Goal: Task Accomplishment & Management: Manage account settings

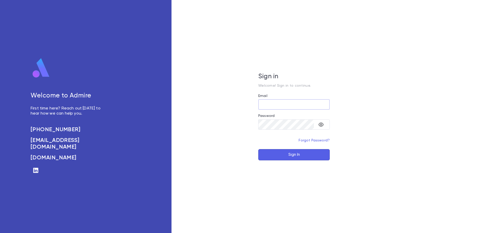
type input "**********"
click at [286, 154] on button "Sign In" at bounding box center [293, 154] width 71 height 11
type input "**********"
click at [292, 155] on button "Sign In" at bounding box center [293, 154] width 71 height 11
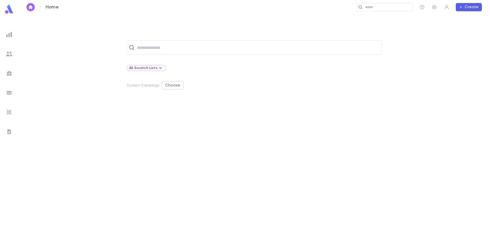
click at [11, 38] on div at bounding box center [9, 34] width 9 height 9
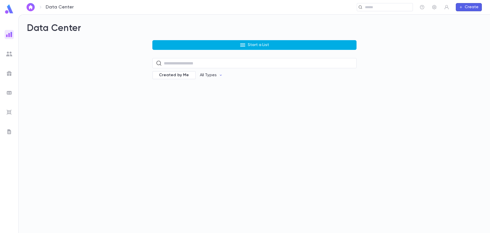
click at [168, 44] on button "Start a List" at bounding box center [254, 45] width 204 height 10
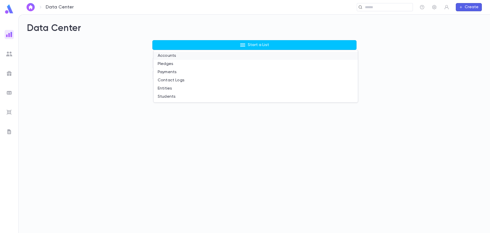
click at [168, 57] on li "Accounts" at bounding box center [256, 56] width 204 height 8
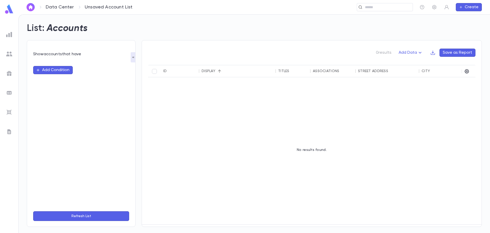
click at [9, 111] on img at bounding box center [9, 112] width 6 height 6
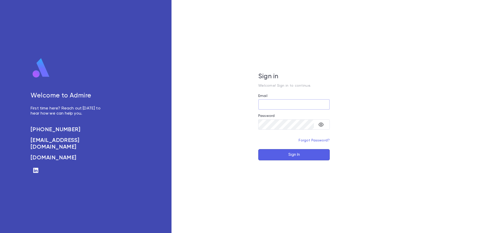
type input "**********"
click at [324, 154] on button "Sign In" at bounding box center [293, 154] width 71 height 11
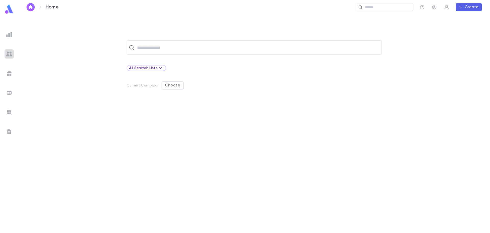
click at [9, 55] on img at bounding box center [9, 54] width 6 height 6
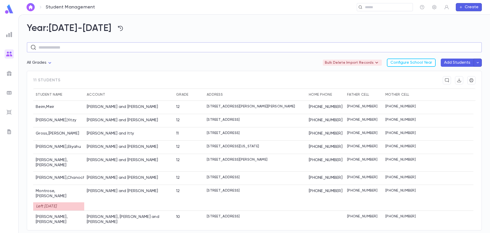
click at [47, 43] on input "text" at bounding box center [259, 47] width 440 height 10
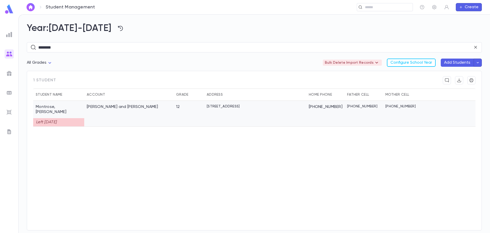
click at [124, 114] on div "Montrose, Tzvi and Dina" at bounding box center [128, 114] width 89 height 26
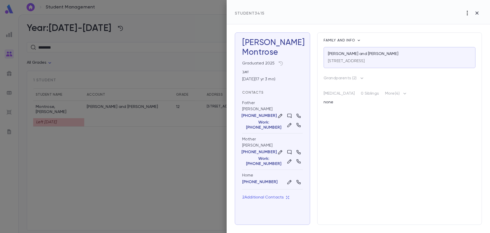
click at [467, 13] on icon "button" at bounding box center [467, 13] width 6 height 6
click at [432, 13] on div at bounding box center [245, 116] width 490 height 233
click at [478, 13] on icon "button" at bounding box center [477, 13] width 6 height 6
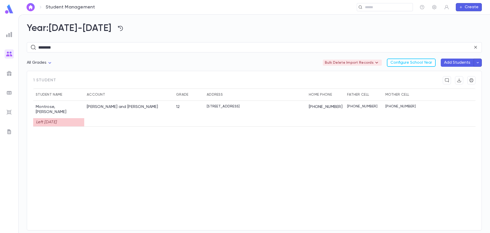
click at [62, 52] on div "******** ​" at bounding box center [254, 46] width 455 height 25
drag, startPoint x: 67, startPoint y: 47, endPoint x: 24, endPoint y: 47, distance: 43.1
click at [24, 47] on div "Year: 2025-2026 ******** ​ All Grades Bulk Delete Import Records Configure Scho…" at bounding box center [255, 124] width 472 height 218
click at [86, 118] on div "Rosen, Meir and Chanie" at bounding box center [128, 111] width 89 height 21
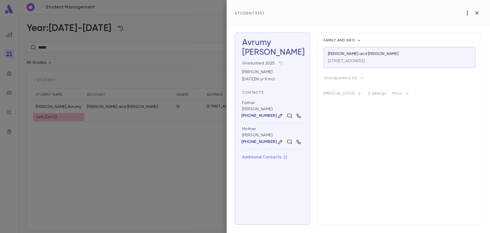
click at [470, 11] on icon "button" at bounding box center [467, 13] width 6 height 6
click at [421, 19] on div at bounding box center [245, 116] width 490 height 233
click at [307, 54] on icon "button" at bounding box center [309, 53] width 4 height 4
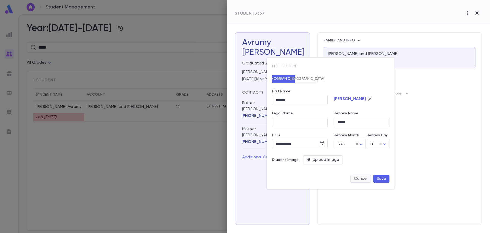
click at [360, 180] on button "Cancel" at bounding box center [361, 178] width 21 height 8
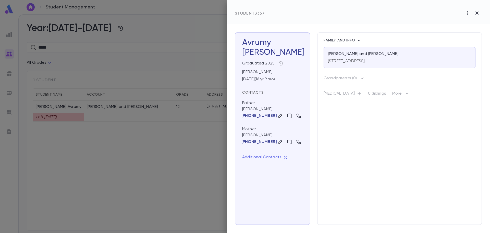
click at [249, 79] on div "12/05/2008 ( 16 yr 9 mo )" at bounding box center [271, 78] width 63 height 7
click at [288, 79] on div "12/05/2008 ( 16 yr 9 mo )" at bounding box center [271, 78] width 63 height 7
click at [282, 64] on icon "button" at bounding box center [281, 63] width 4 height 4
click at [479, 12] on div at bounding box center [245, 116] width 490 height 233
click at [477, 14] on icon "button" at bounding box center [477, 12] width 3 height 3
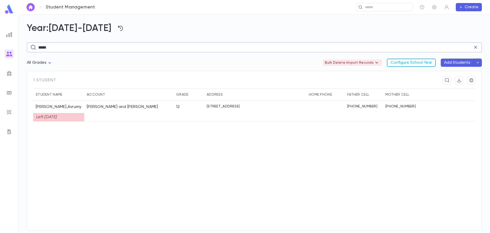
drag, startPoint x: 61, startPoint y: 50, endPoint x: 18, endPoint y: 51, distance: 43.2
click at [18, 51] on div "Student Management ​ Create Year: 2025-2026 ***** ​ All Grades Bulk Delete Impo…" at bounding box center [245, 123] width 490 height 218
type input "****"
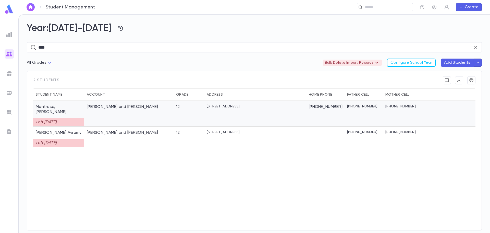
click at [219, 114] on div "[STREET_ADDRESS]" at bounding box center [255, 114] width 102 height 26
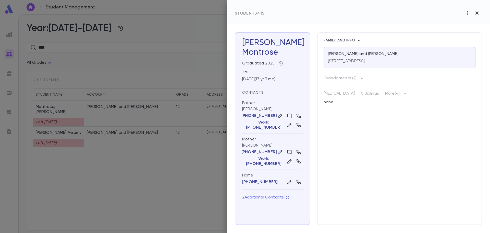
click at [281, 63] on icon "button" at bounding box center [280, 63] width 5 height 5
click at [291, 52] on div at bounding box center [245, 116] width 490 height 233
click at [478, 13] on icon "button" at bounding box center [477, 13] width 6 height 6
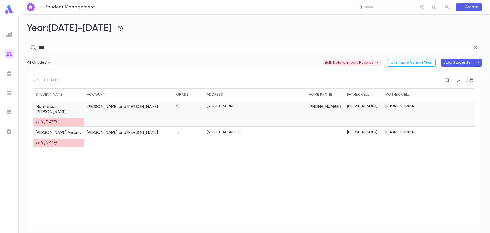
click at [156, 109] on div "[PERSON_NAME] and [PERSON_NAME]" at bounding box center [128, 114] width 89 height 26
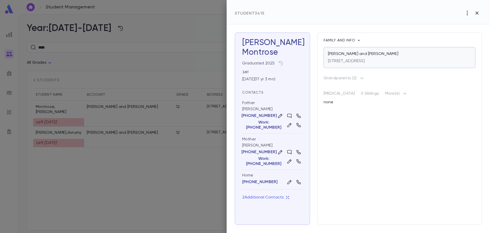
click at [365, 60] on p "[STREET_ADDRESS]" at bounding box center [346, 60] width 37 height 5
click at [468, 16] on button "button" at bounding box center [468, 13] width 10 height 10
click at [480, 13] on div at bounding box center [245, 116] width 490 height 233
click at [478, 12] on icon "button" at bounding box center [477, 12] width 3 height 3
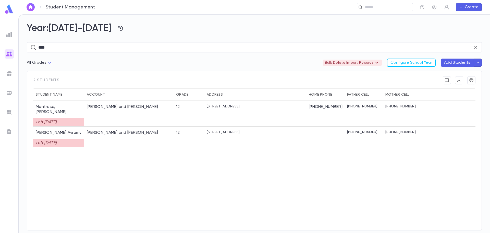
click at [123, 59] on div "All Grades Bulk Delete Import Records Configure School Year Add Students" at bounding box center [254, 64] width 455 height 12
click at [44, 63] on body "Student Management ​ Create Year: 2025-2026 **** ​ All Grades Bulk Delete Impor…" at bounding box center [245, 123] width 490 height 218
click at [44, 105] on span "Grade 12" at bounding box center [41, 106] width 20 height 5
type input "***"
drag, startPoint x: 48, startPoint y: 49, endPoint x: 29, endPoint y: 49, distance: 18.9
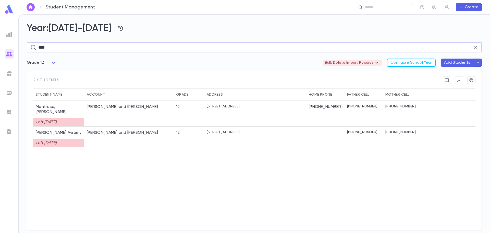
click at [29, 49] on div "**** ​" at bounding box center [254, 47] width 455 height 10
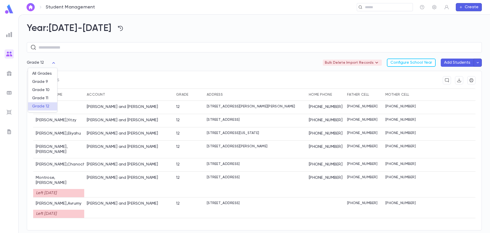
click at [53, 62] on body "Student Management ​ Create Year: 2025-2026 ​ Grade 12 *** Bulk Delete Import R…" at bounding box center [245, 123] width 490 height 218
click at [88, 61] on div at bounding box center [245, 116] width 490 height 233
click at [55, 63] on body "Student Management ​ Create Year: 2025-2026 ​ Grade 12 *** Bulk Delete Import R…" at bounding box center [245, 123] width 490 height 218
click at [55, 63] on div at bounding box center [245, 116] width 490 height 233
click at [8, 53] on img at bounding box center [9, 54] width 6 height 6
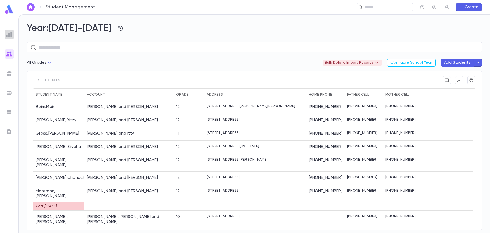
click at [8, 38] on div at bounding box center [9, 34] width 9 height 9
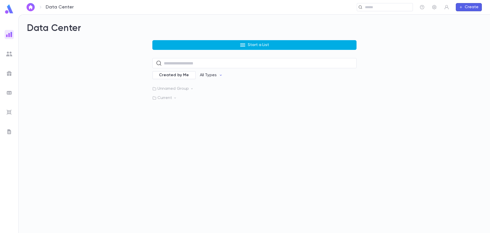
click at [196, 44] on button "Start a List" at bounding box center [254, 45] width 204 height 10
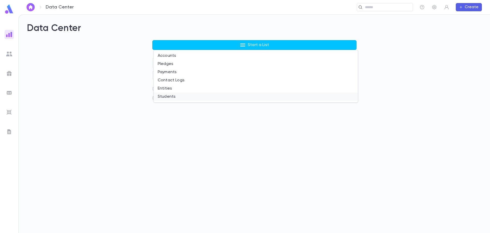
click at [177, 96] on li "Students" at bounding box center [256, 96] width 204 height 8
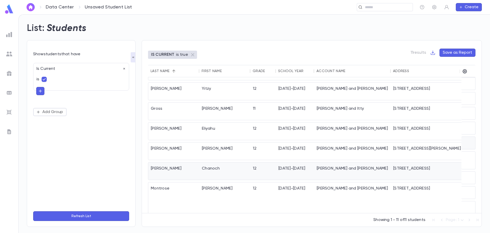
scroll to position [9, 0]
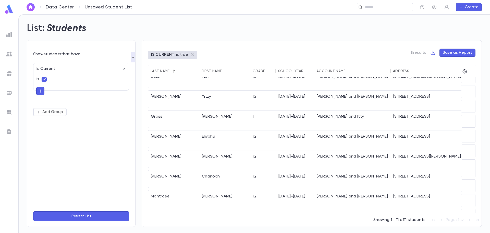
click at [8, 51] on img at bounding box center [9, 54] width 6 height 6
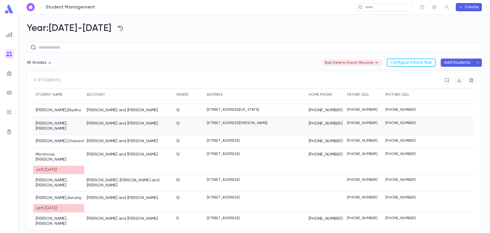
scroll to position [37, 0]
click at [135, 191] on div "Rosen, Meir and Chanie" at bounding box center [128, 201] width 89 height 21
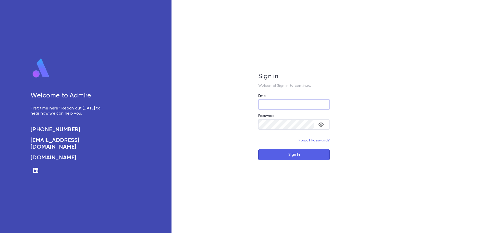
type input "**********"
click at [315, 156] on button "Sign In" at bounding box center [293, 154] width 71 height 11
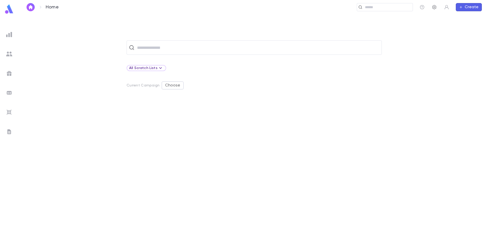
click at [436, 8] on icon "button" at bounding box center [434, 7] width 5 height 5
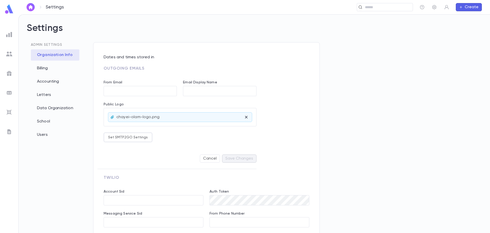
type input "**********"
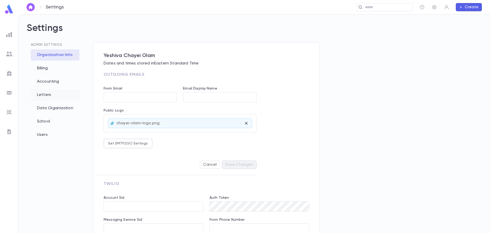
click at [47, 100] on div "Letters" at bounding box center [55, 94] width 49 height 11
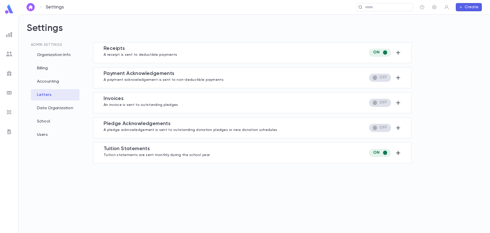
click at [396, 153] on icon "button" at bounding box center [398, 153] width 6 height 6
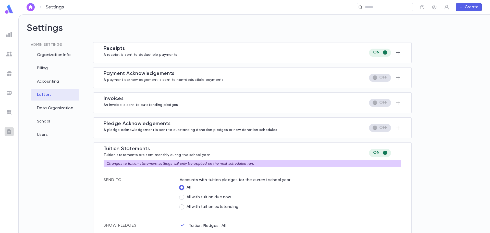
click at [10, 129] on img at bounding box center [9, 131] width 6 height 6
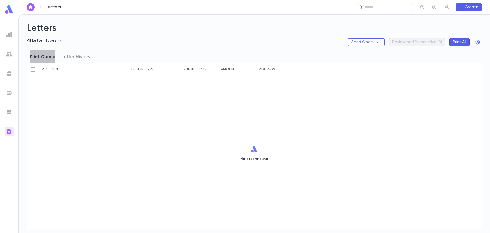
click at [41, 59] on button "Print Queue" at bounding box center [43, 56] width 26 height 13
click at [480, 42] on icon "button" at bounding box center [478, 42] width 4 height 4
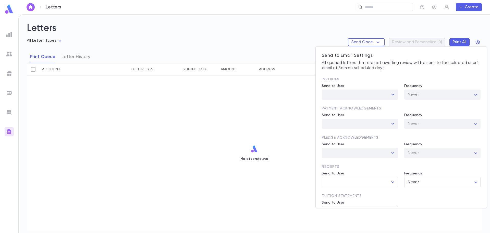
scroll to position [27, 0]
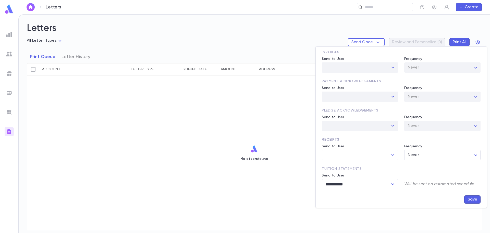
click at [428, 185] on p "Will be sent on automated schedule" at bounding box center [442, 179] width 76 height 13
click at [288, 106] on div at bounding box center [245, 116] width 490 height 233
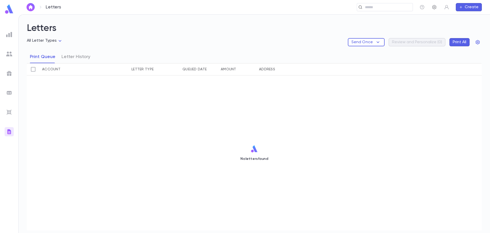
click at [435, 8] on icon "button" at bounding box center [434, 7] width 4 height 4
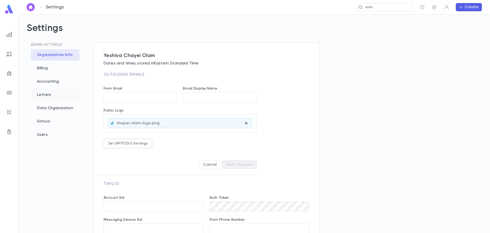
click at [49, 96] on div "Letters" at bounding box center [55, 94] width 49 height 11
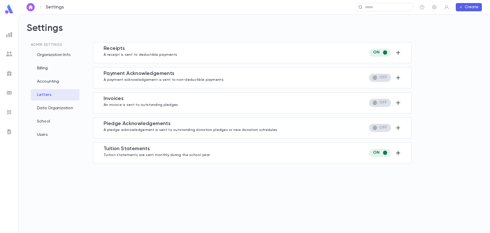
click at [399, 152] on icon "button" at bounding box center [398, 153] width 6 height 6
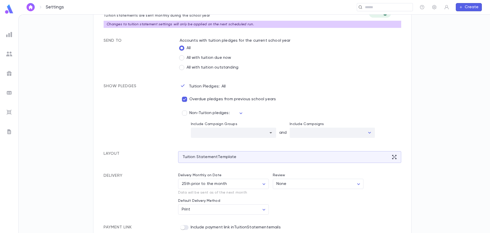
scroll to position [146, 0]
